Goal: Information Seeking & Learning: Learn about a topic

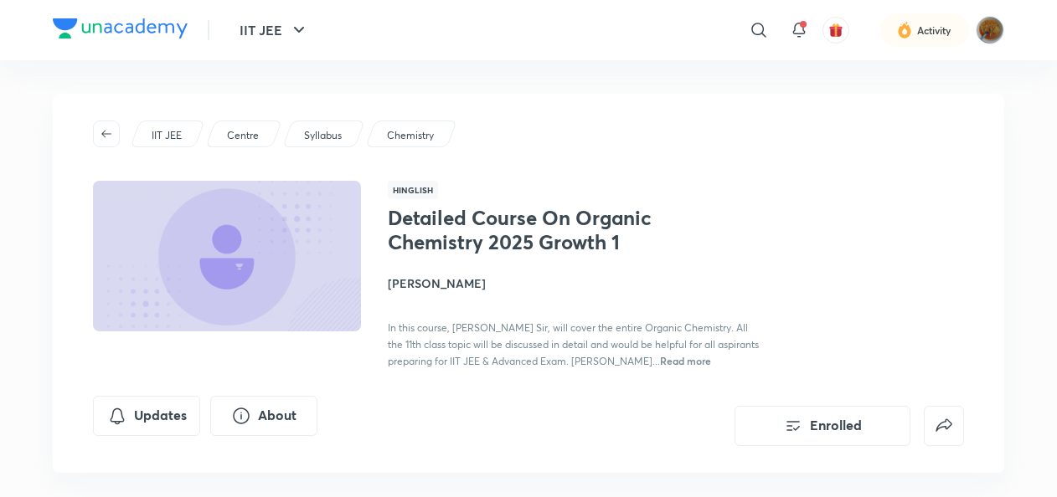
click at [184, 131] on div "IIT JEE" at bounding box center [167, 134] width 75 height 27
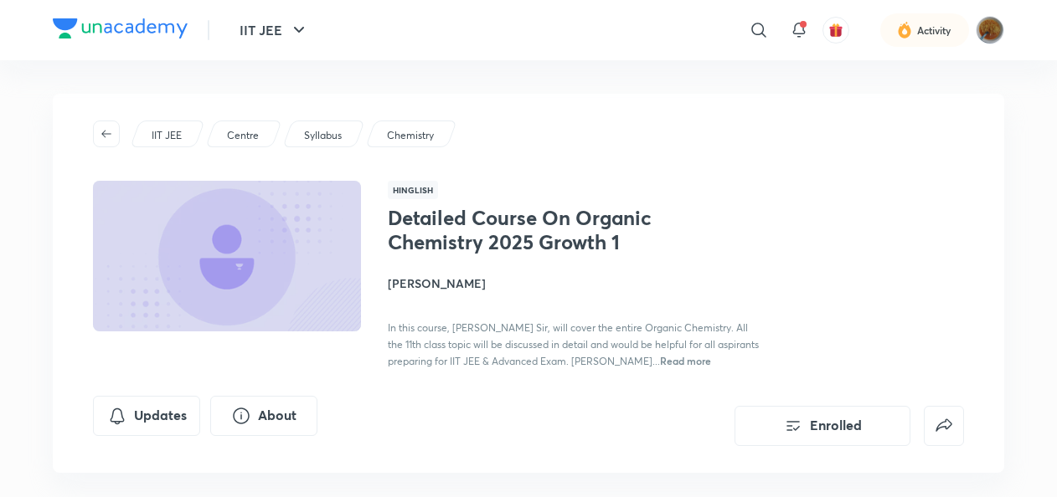
click at [191, 124] on div "IIT JEE" at bounding box center [167, 134] width 75 height 27
click at [172, 124] on div "IIT JEE" at bounding box center [167, 134] width 75 height 27
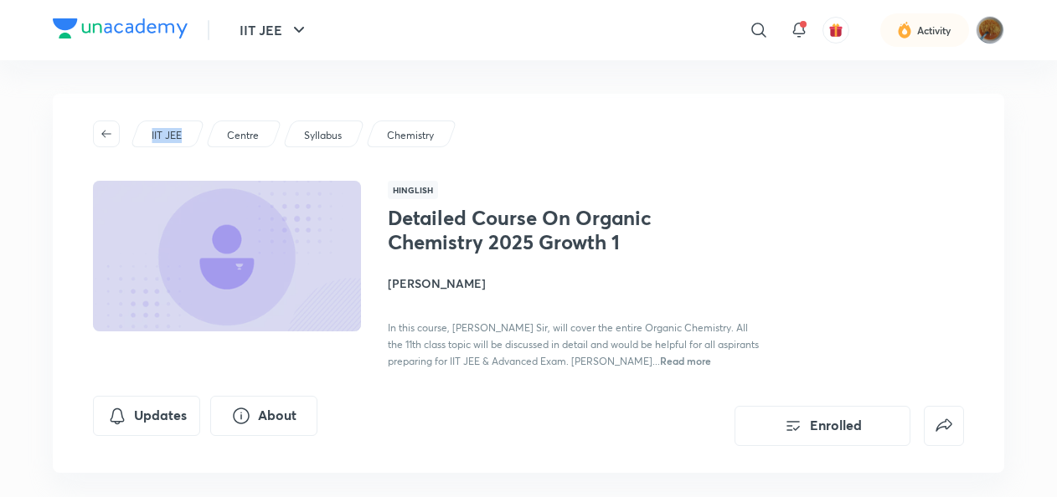
drag, startPoint x: 172, startPoint y: 124, endPoint x: 186, endPoint y: 140, distance: 20.8
click at [186, 140] on div "IIT JEE" at bounding box center [167, 134] width 75 height 27
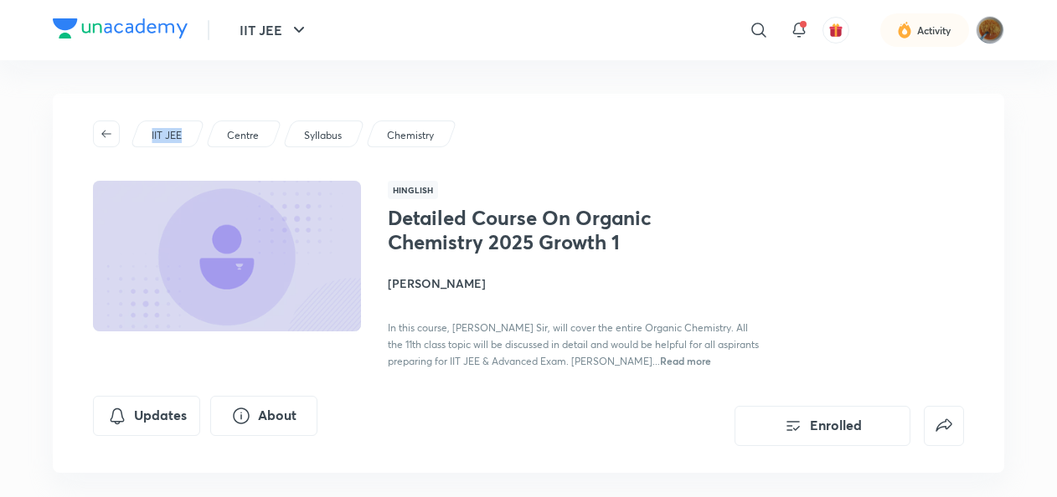
click at [186, 140] on div "IIT JEE" at bounding box center [167, 134] width 75 height 27
click at [185, 120] on div "IIT JEE Centre Syllabus Chemistry Hinglish Detailed Course On Organic Chemistry…" at bounding box center [528, 283] width 951 height 379
click at [189, 138] on div "IIT JEE" at bounding box center [167, 134] width 75 height 27
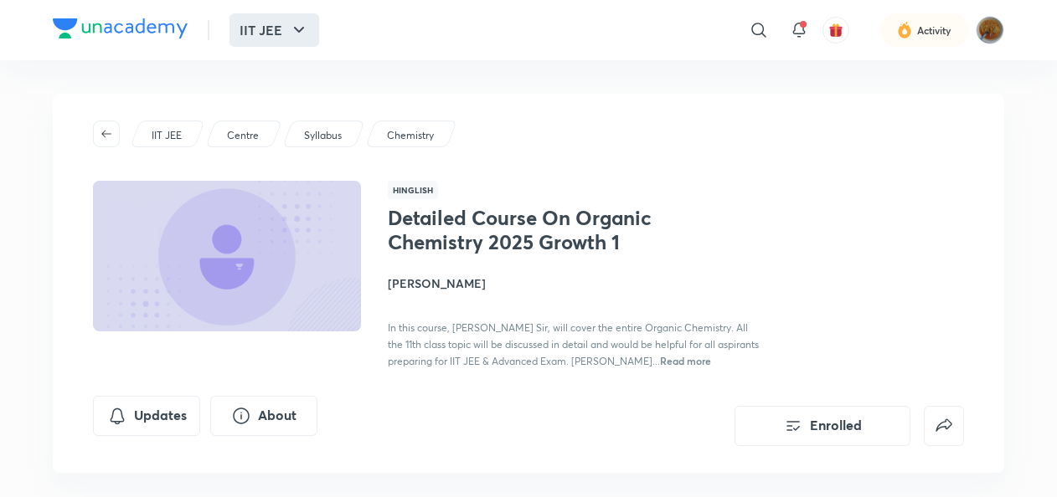
click at [250, 30] on button "IIT JEE" at bounding box center [274, 29] width 90 height 33
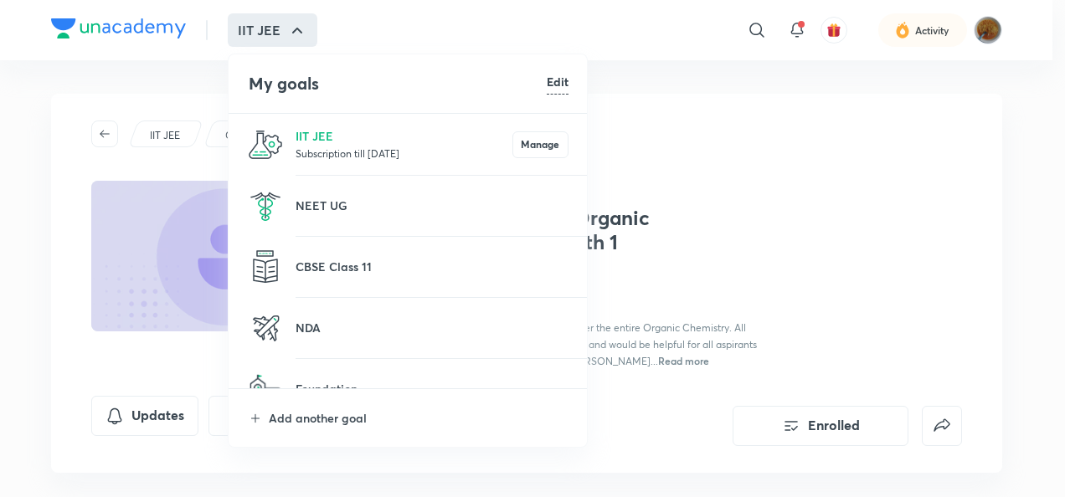
click at [250, 30] on div at bounding box center [532, 248] width 1065 height 497
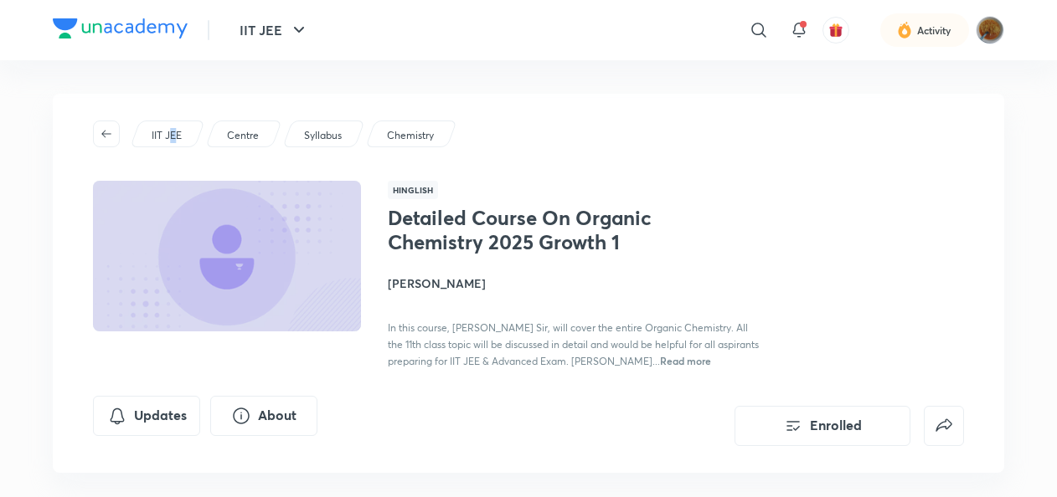
drag, startPoint x: 174, startPoint y: 115, endPoint x: 171, endPoint y: 129, distance: 14.6
click at [171, 129] on div "IIT JEE Centre Syllabus Chemistry Hinglish Detailed Course On Organic Chemistry…" at bounding box center [528, 283] width 951 height 379
click at [171, 129] on p "IIT JEE" at bounding box center [167, 135] width 30 height 15
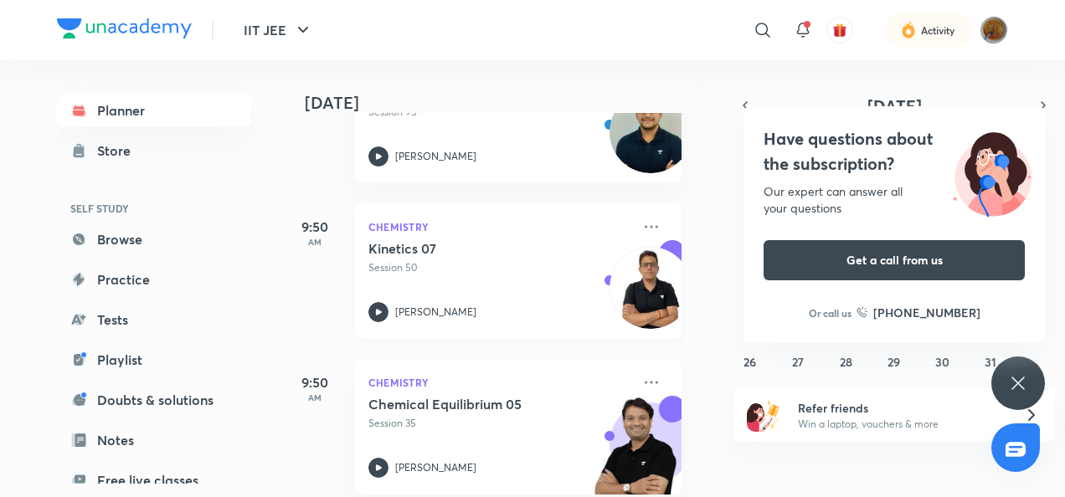
scroll to position [629, 17]
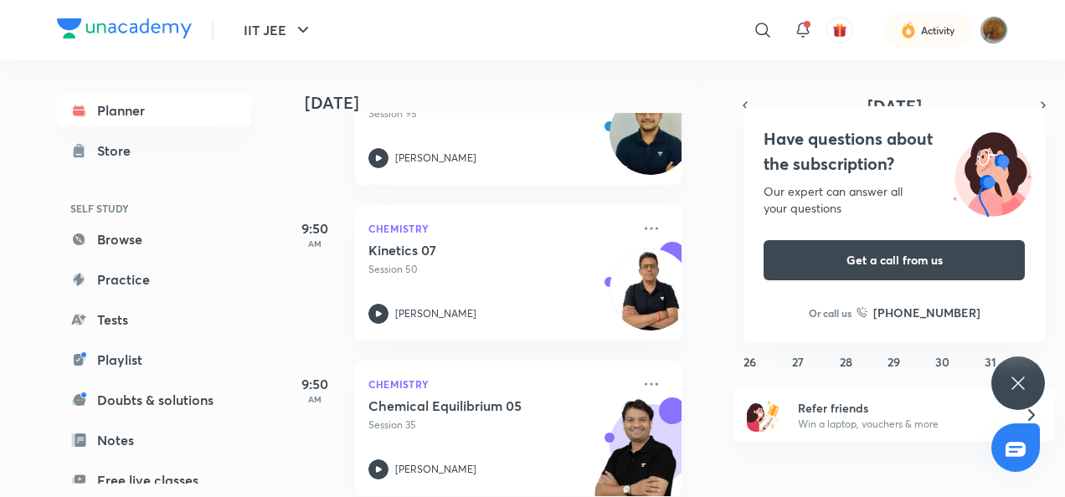
click at [1027, 380] on icon at bounding box center [1018, 383] width 20 height 20
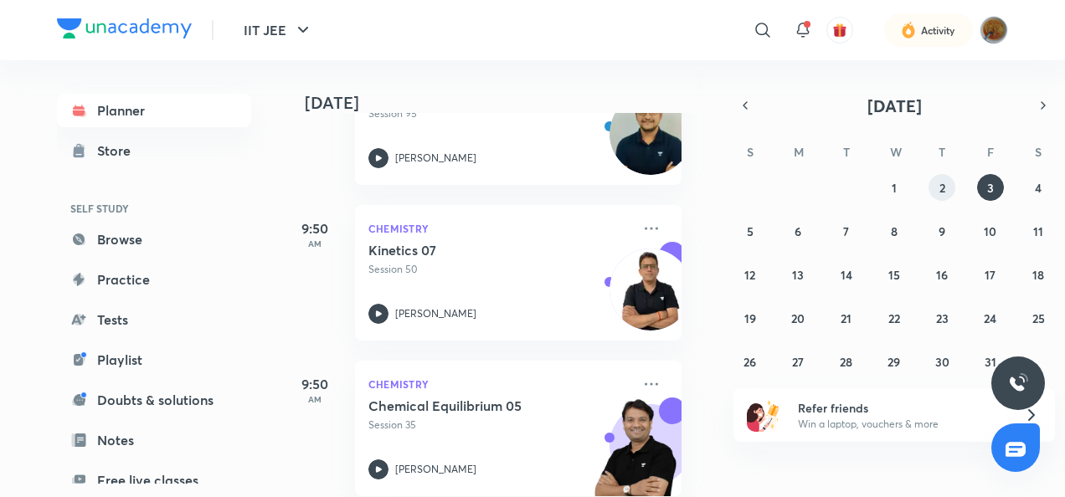
click at [951, 189] on button "2" at bounding box center [942, 187] width 27 height 27
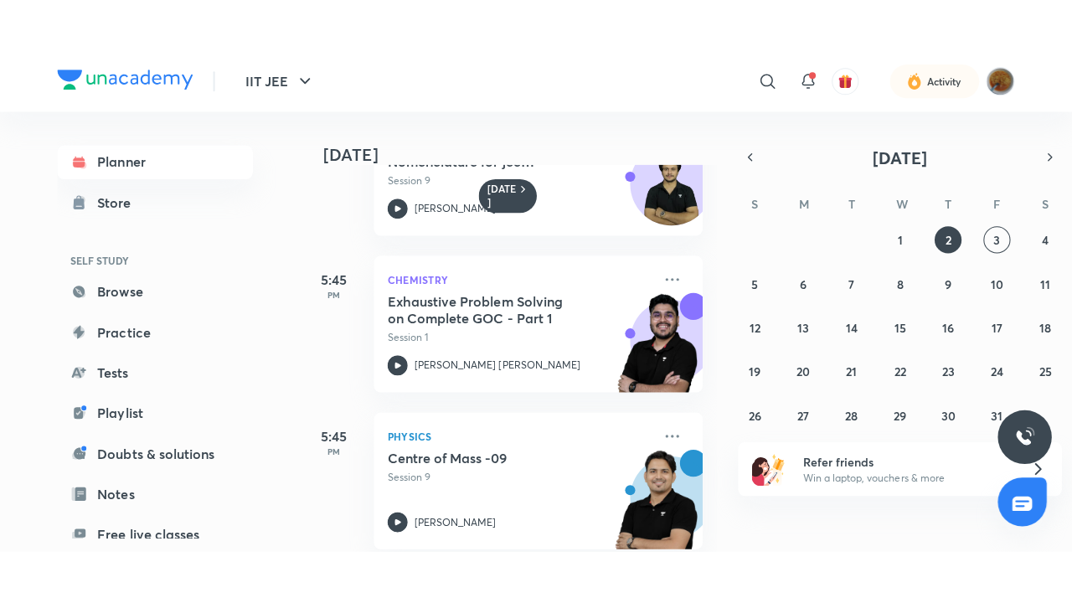
scroll to position [888, 0]
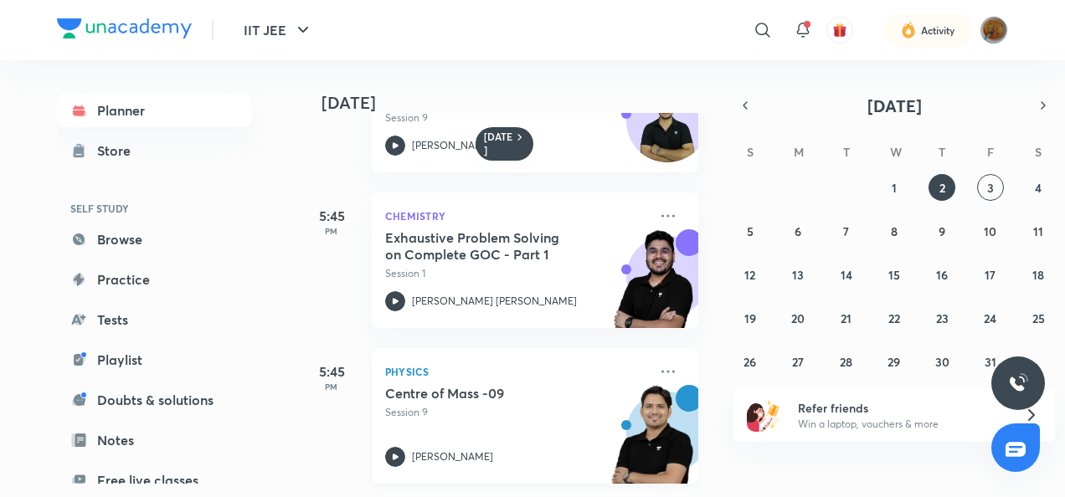
click at [394, 447] on icon at bounding box center [395, 457] width 20 height 20
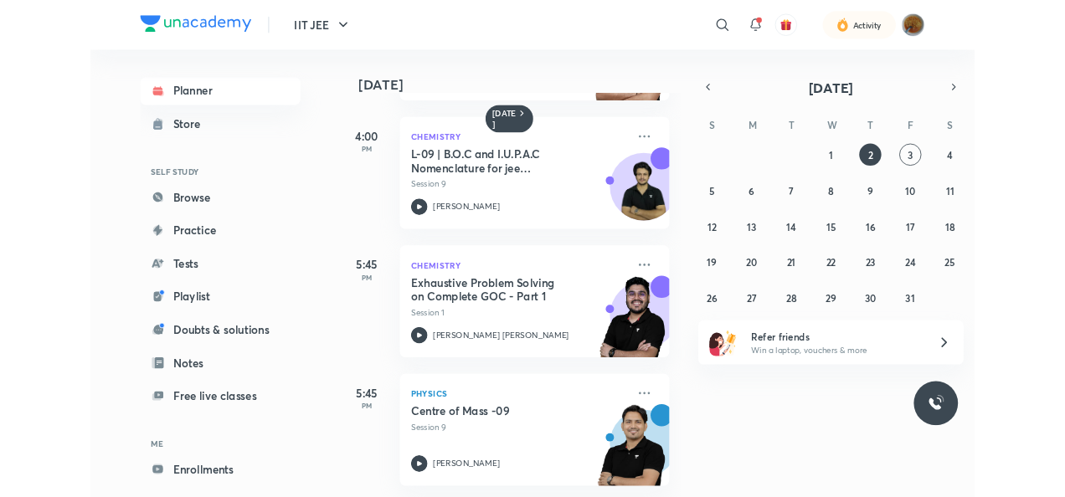
scroll to position [783, 0]
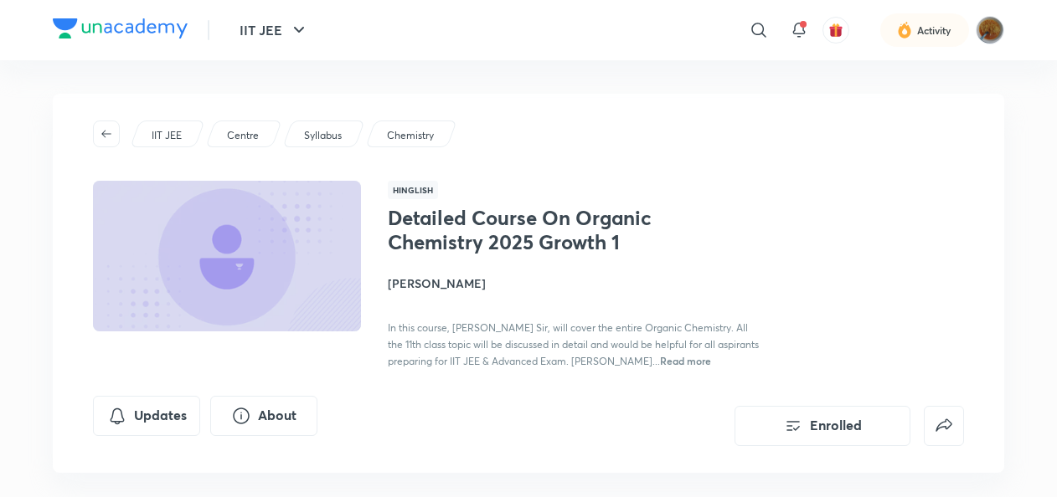
click at [171, 140] on p "IIT JEE" at bounding box center [167, 135] width 30 height 15
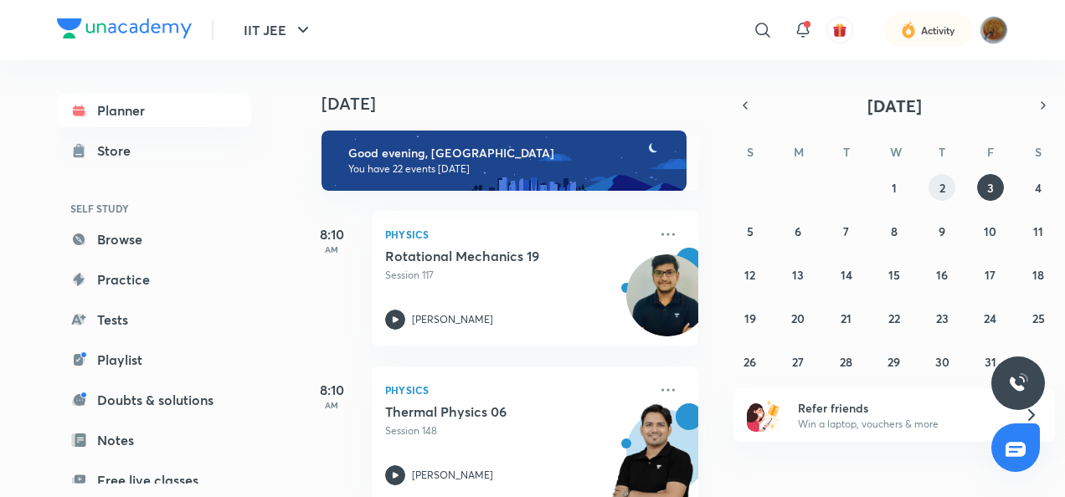
click at [943, 194] on abbr "2" at bounding box center [942, 188] width 6 height 16
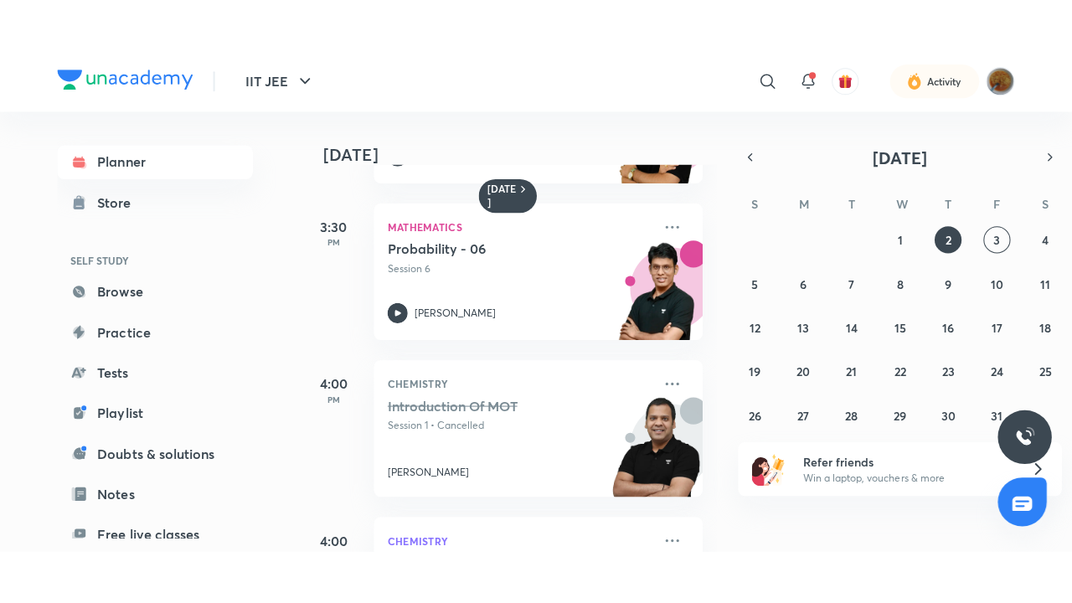
scroll to position [888, 0]
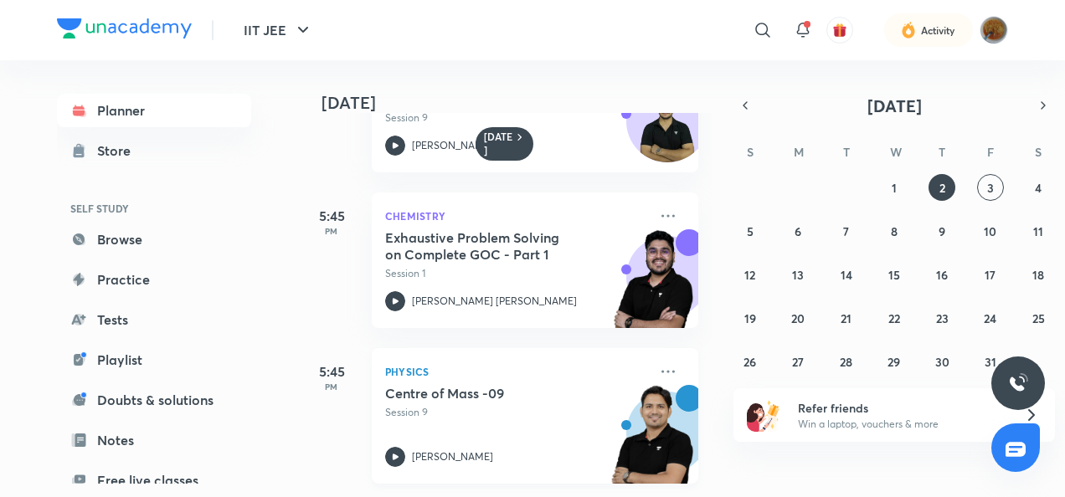
click at [390, 450] on icon at bounding box center [395, 457] width 20 height 20
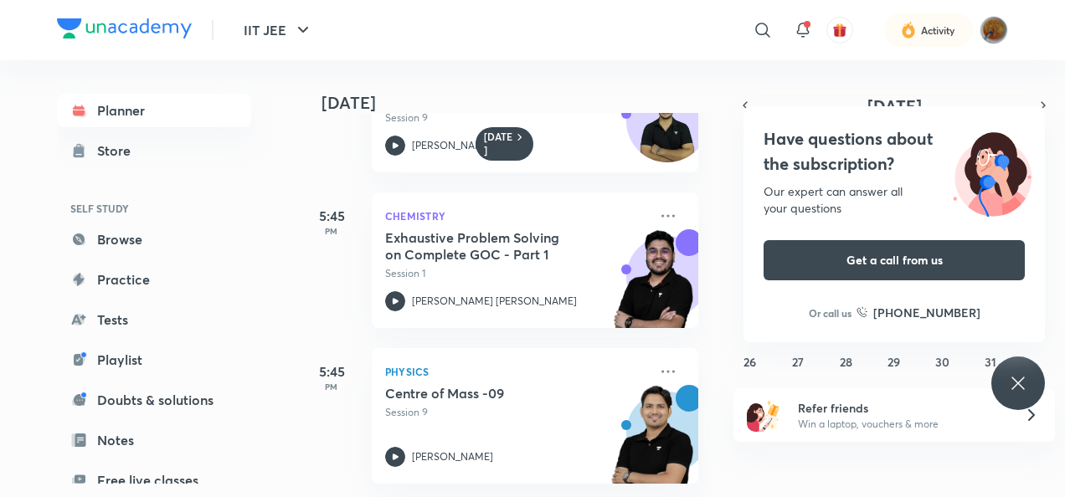
scroll to position [783, 0]
